Goal: Transaction & Acquisition: Subscribe to service/newsletter

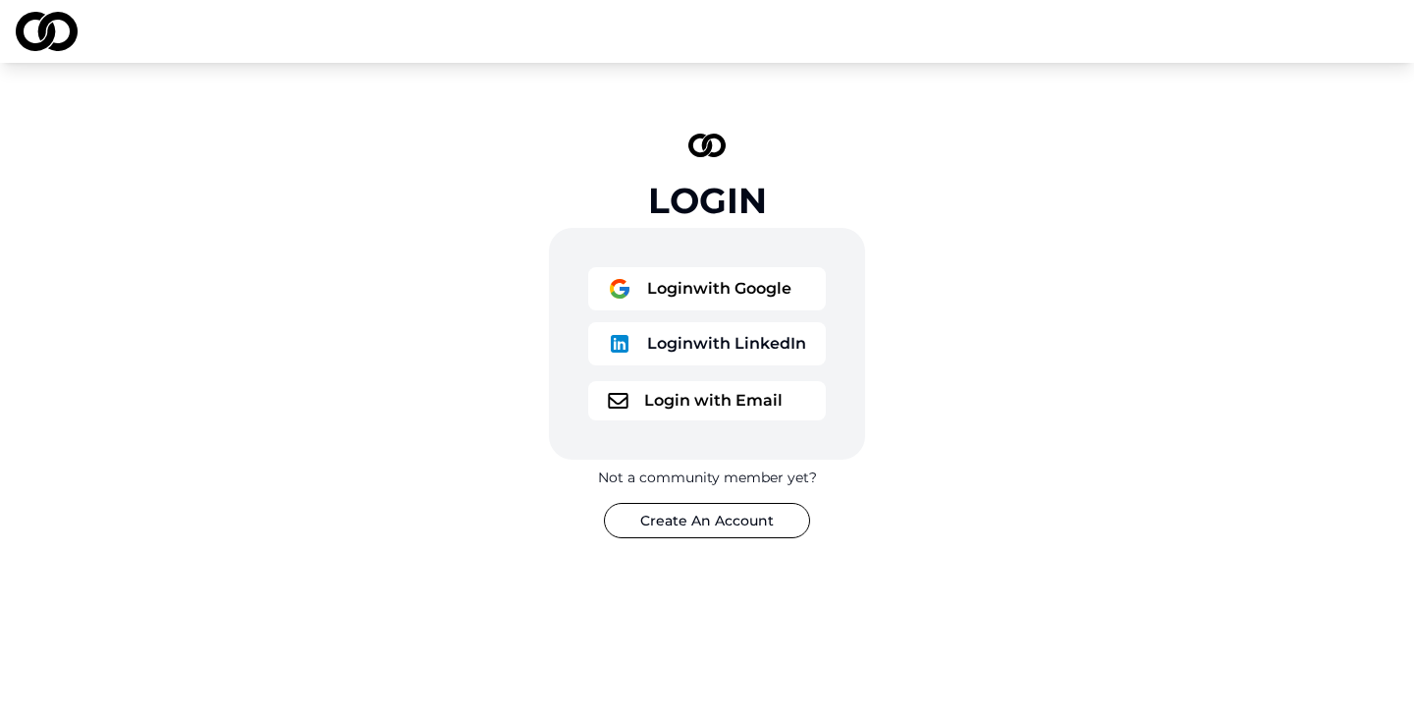
click at [680, 403] on button "Login with Email" at bounding box center [707, 400] width 238 height 39
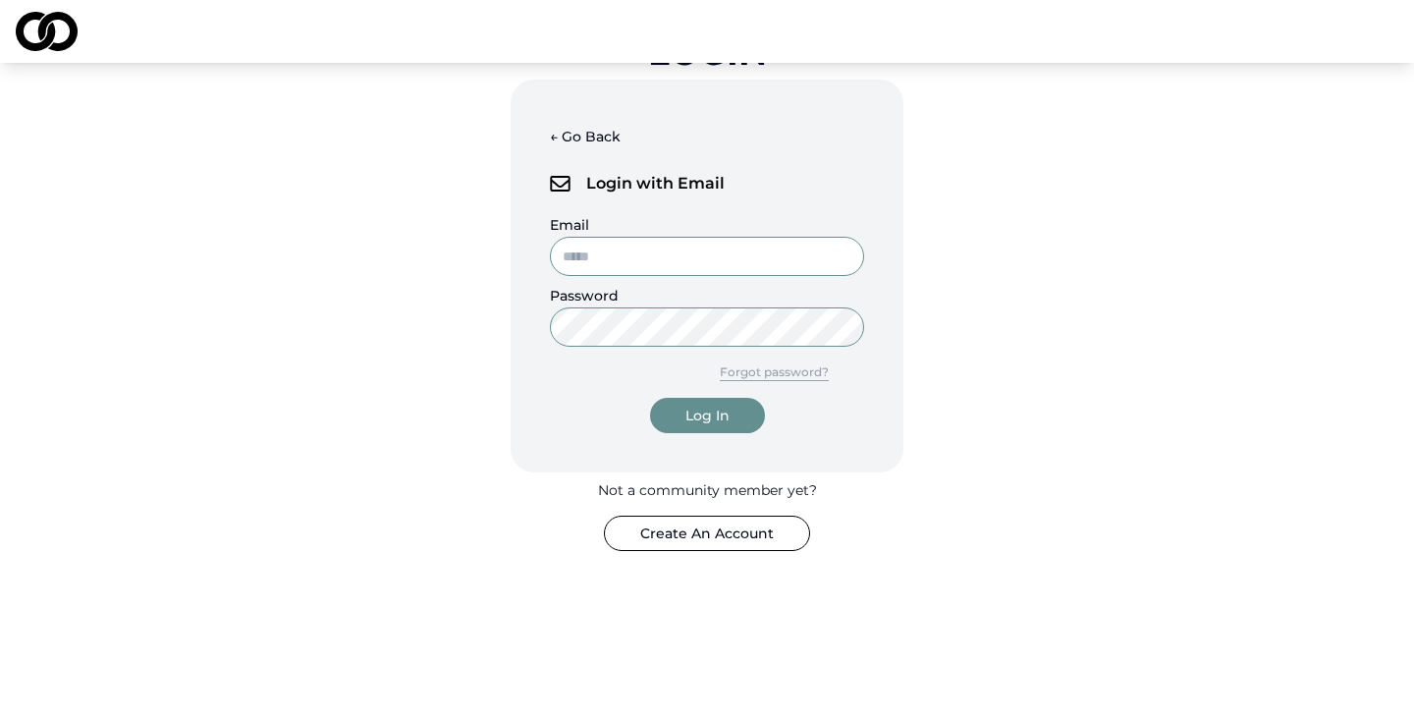
scroll to position [141, 0]
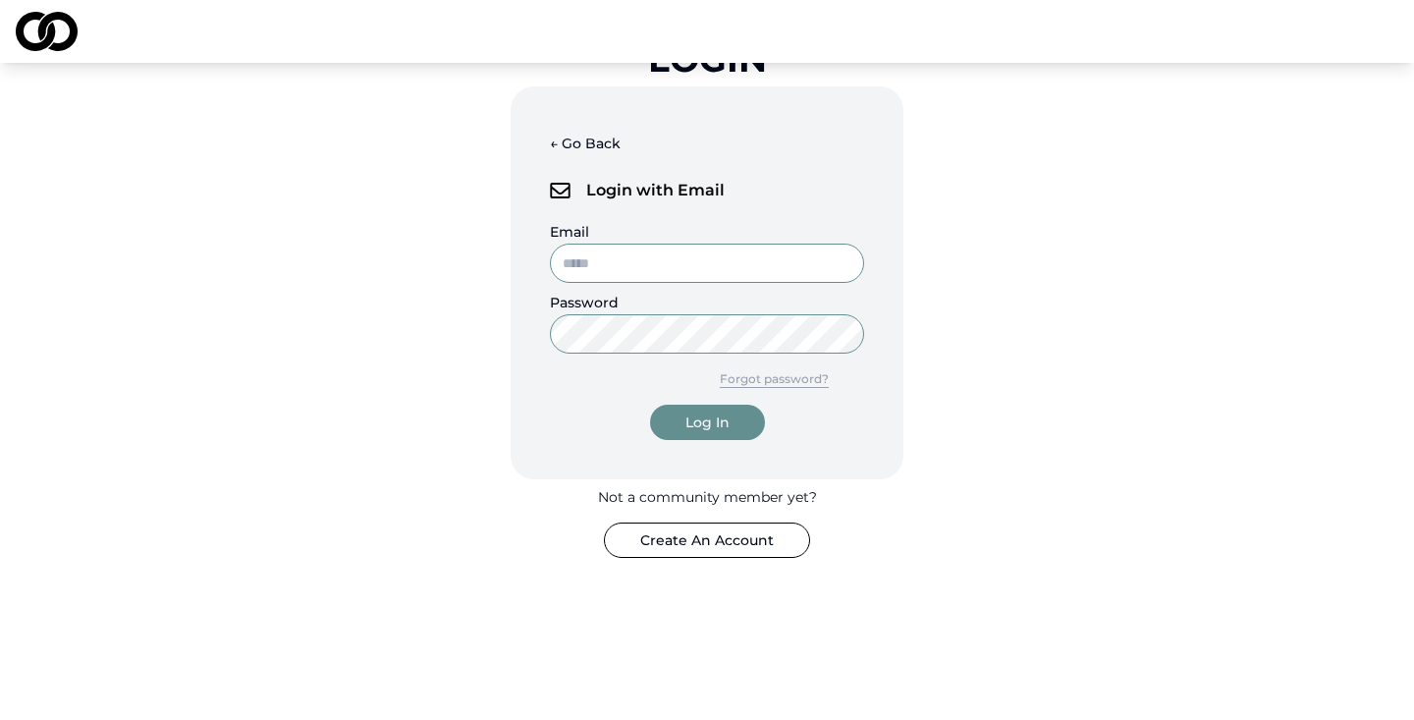
click at [577, 138] on button "← Go Back" at bounding box center [585, 143] width 71 height 35
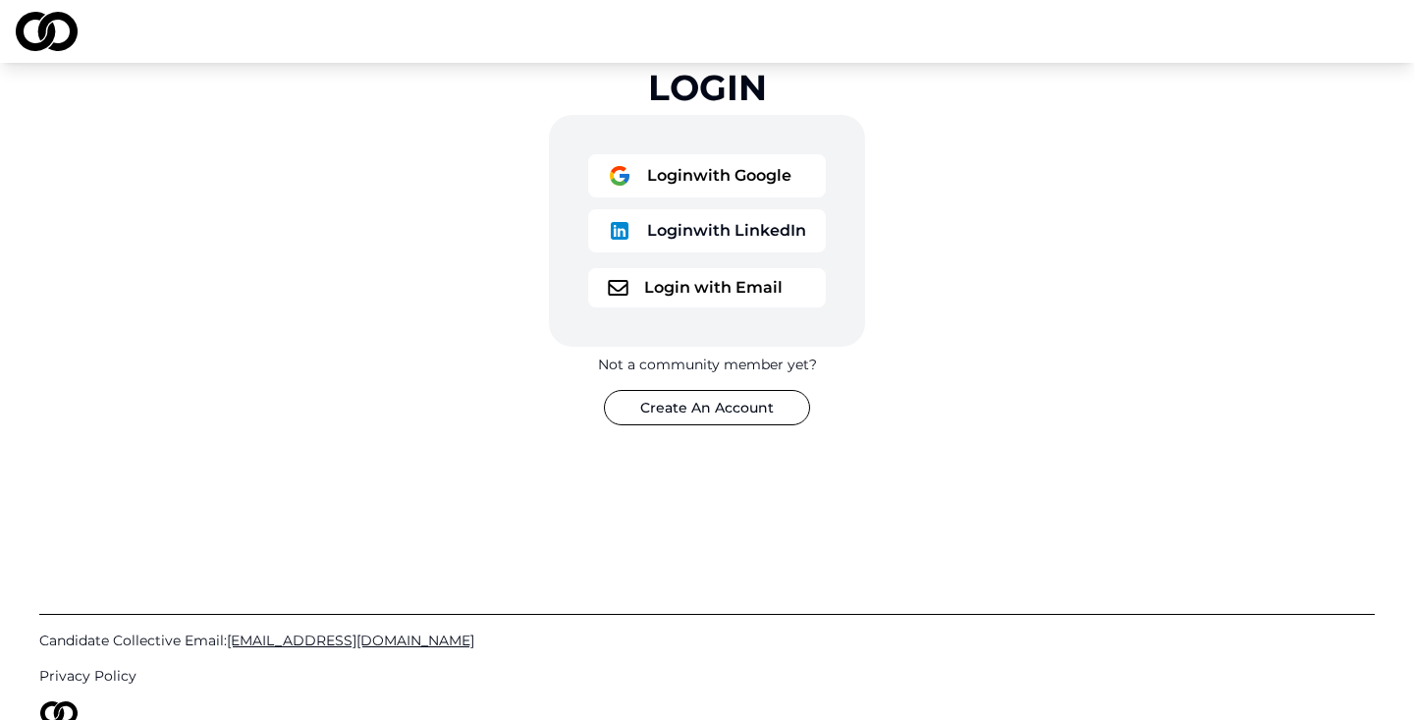
scroll to position [102, 0]
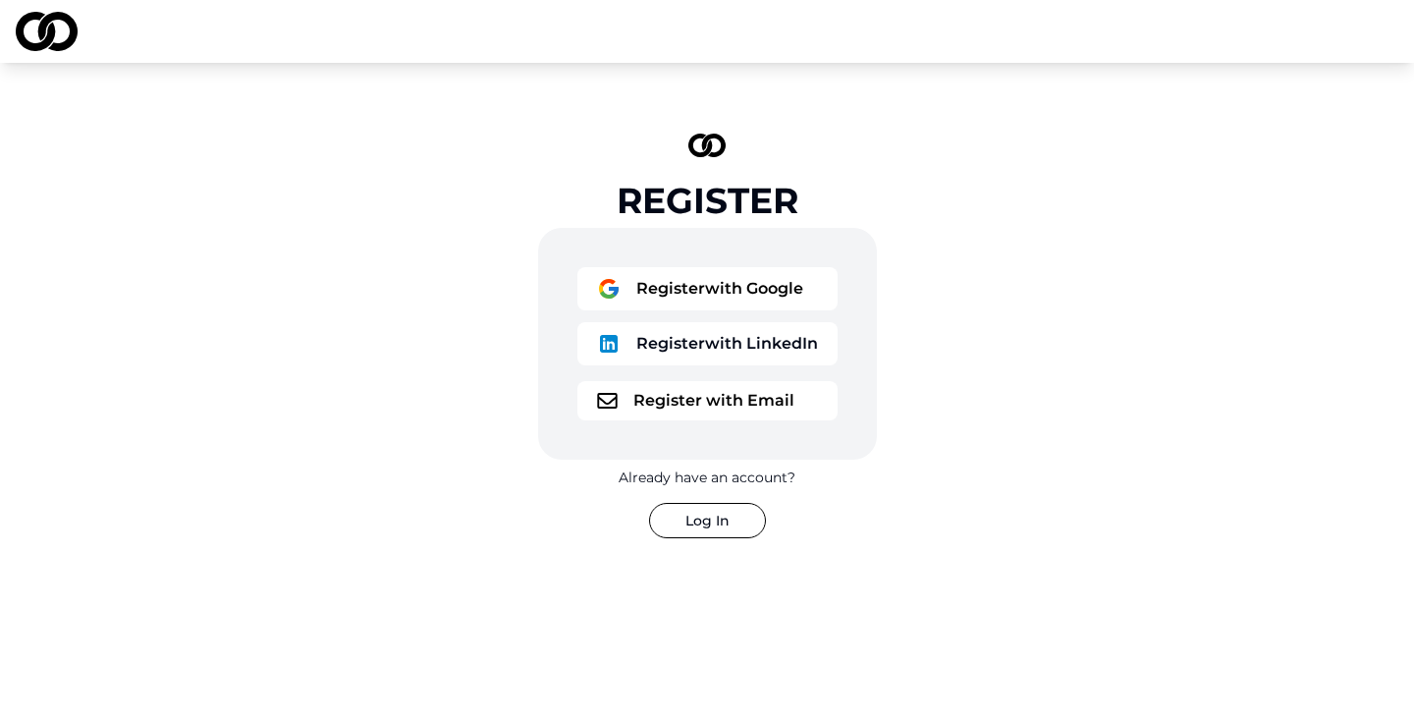
click at [721, 397] on button "Register with Email" at bounding box center [708, 400] width 260 height 39
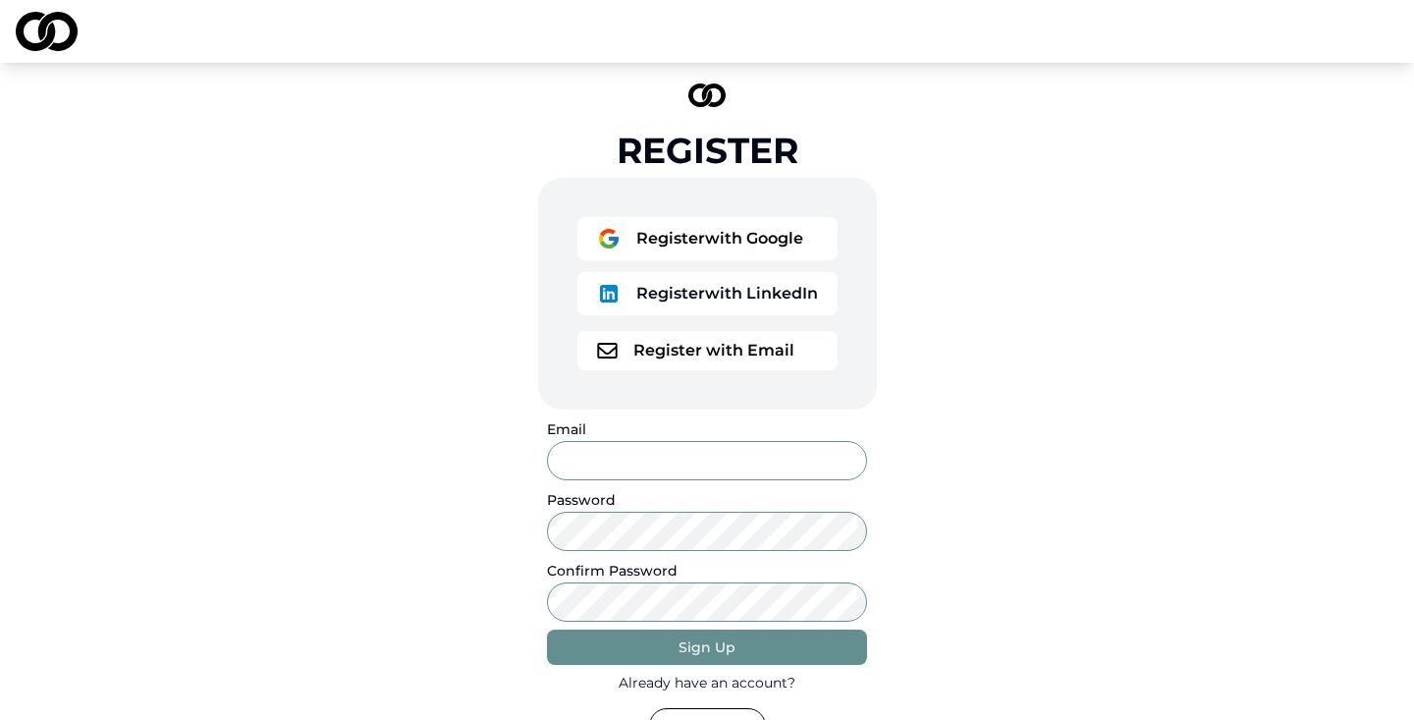
scroll to position [133, 0]
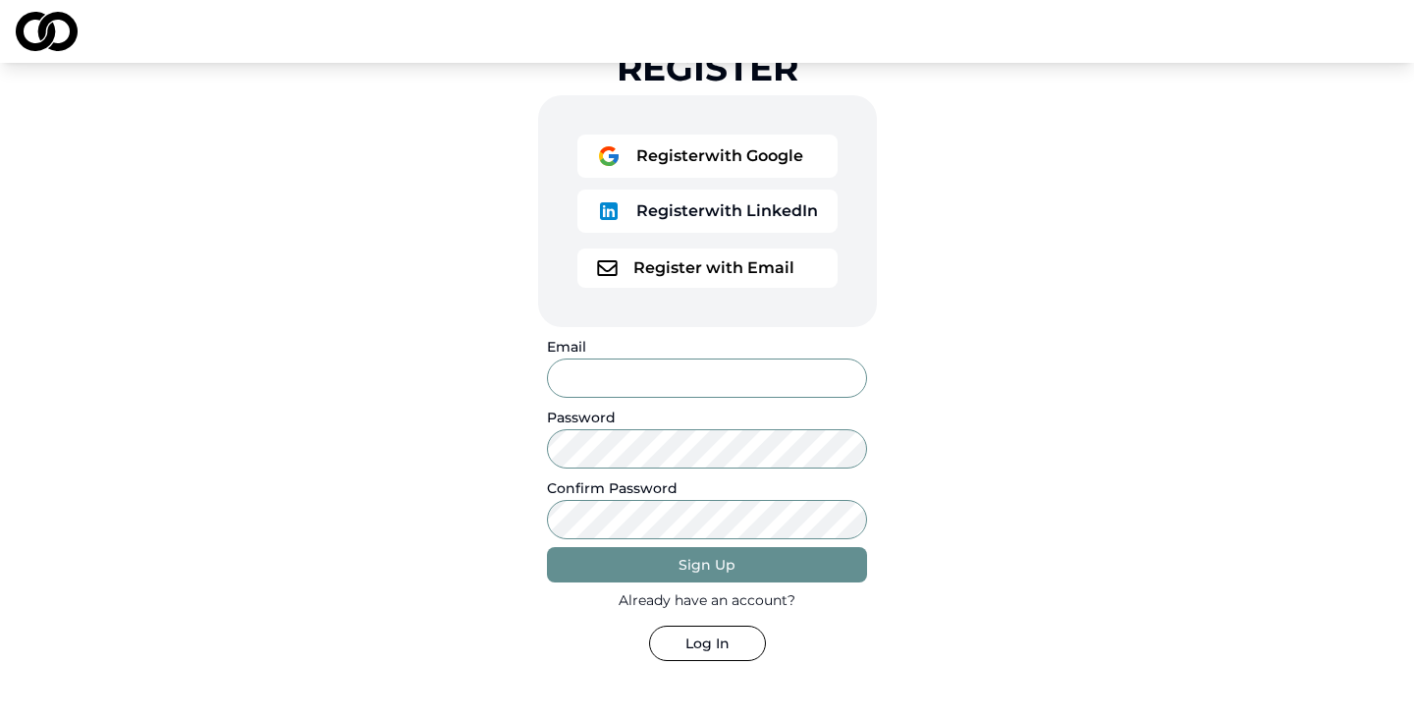
click at [646, 380] on input "Email" at bounding box center [706, 377] width 319 height 39
type input "**********"
click at [653, 574] on button "Sign Up" at bounding box center [706, 564] width 319 height 35
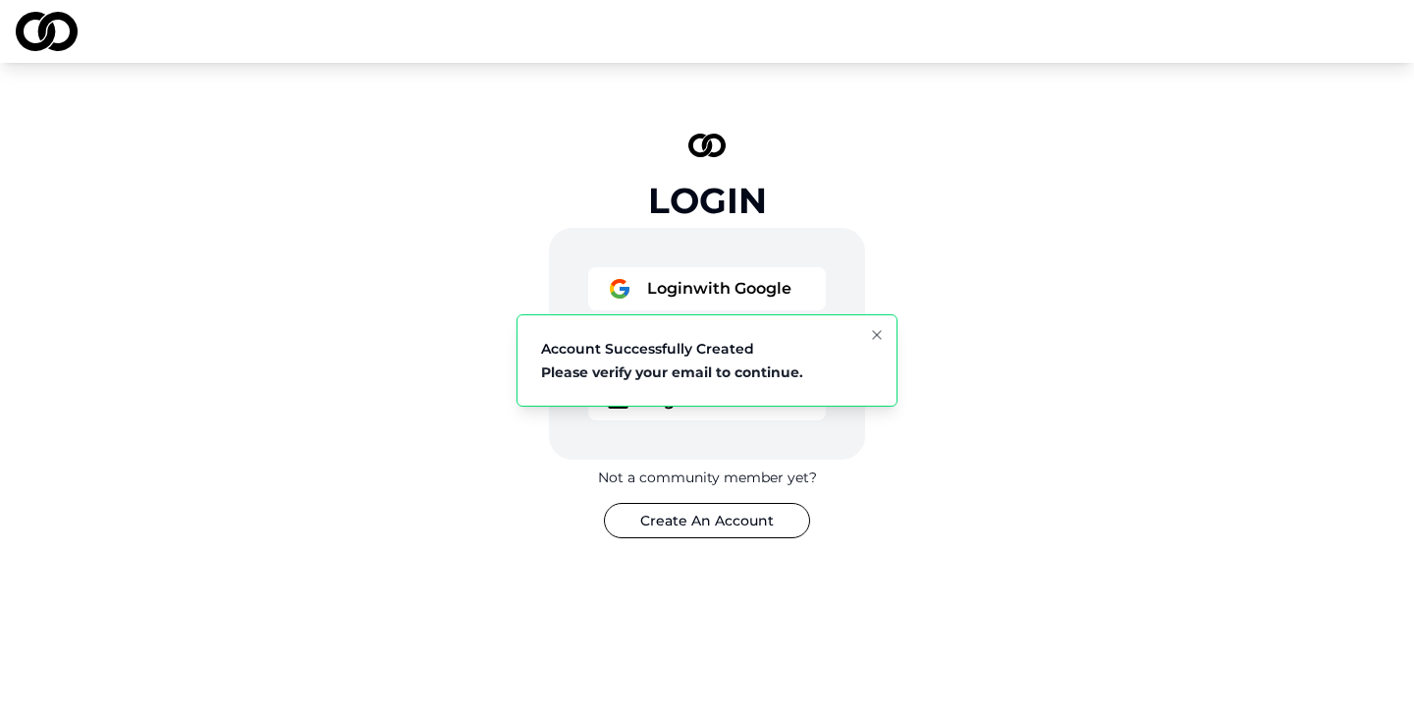
scroll to position [0, 0]
